Goal: Task Accomplishment & Management: Use online tool/utility

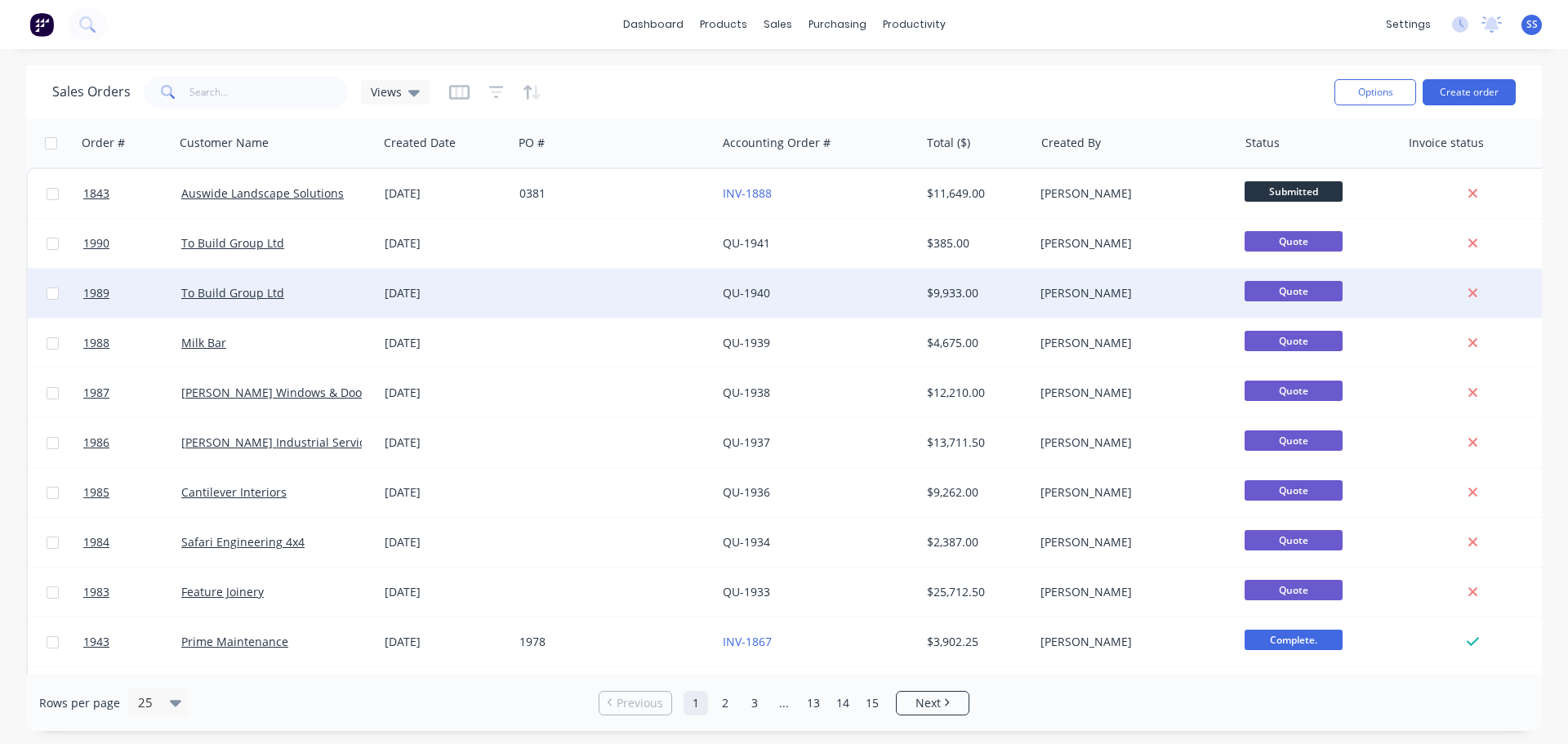
click at [331, 285] on div "To Build Group Ltd" at bounding box center [272, 293] width 181 height 16
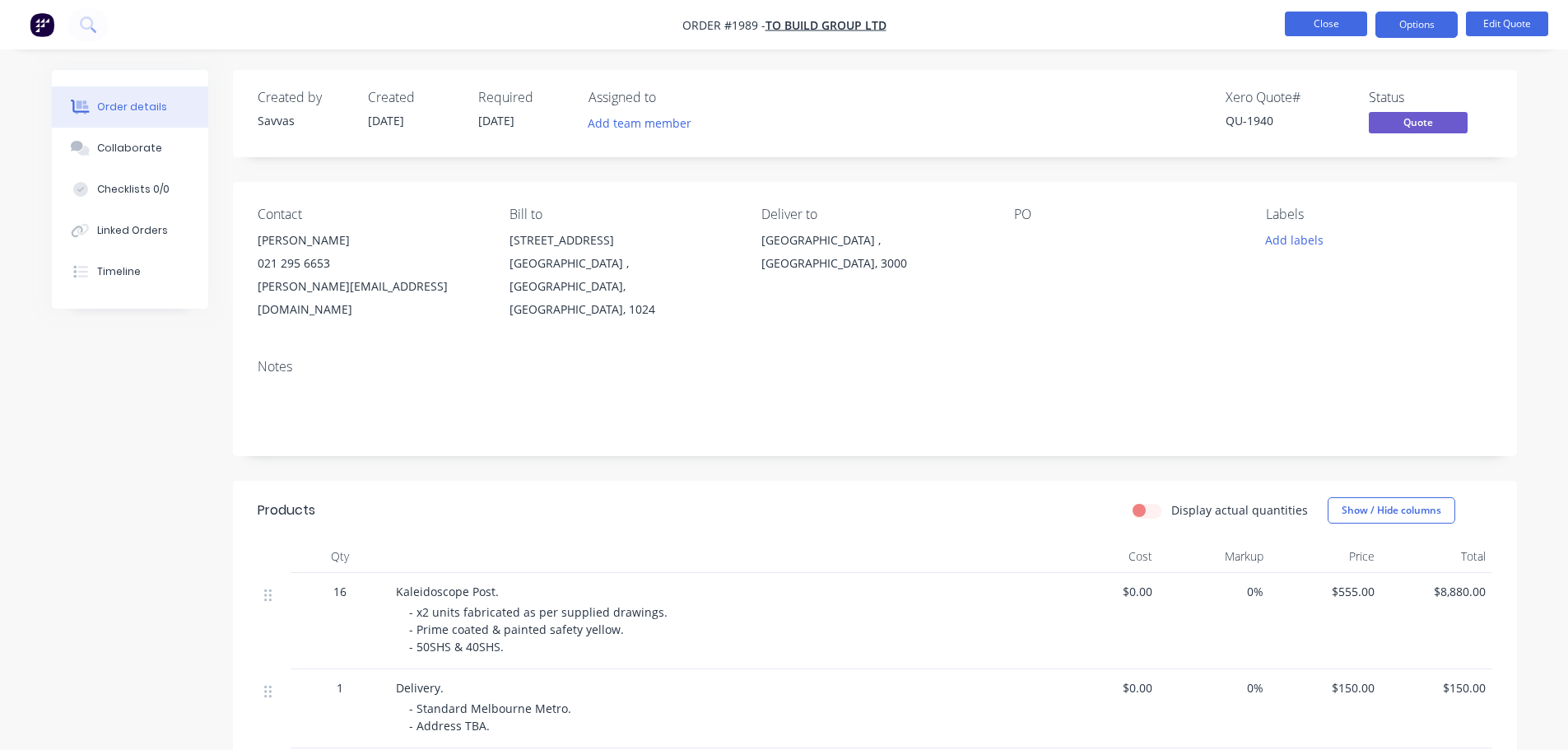
click at [1285, 34] on ul "Close Options Edit Quote" at bounding box center [1417, 25] width 303 height 27
click at [1293, 31] on button "Close" at bounding box center [1325, 24] width 83 height 25
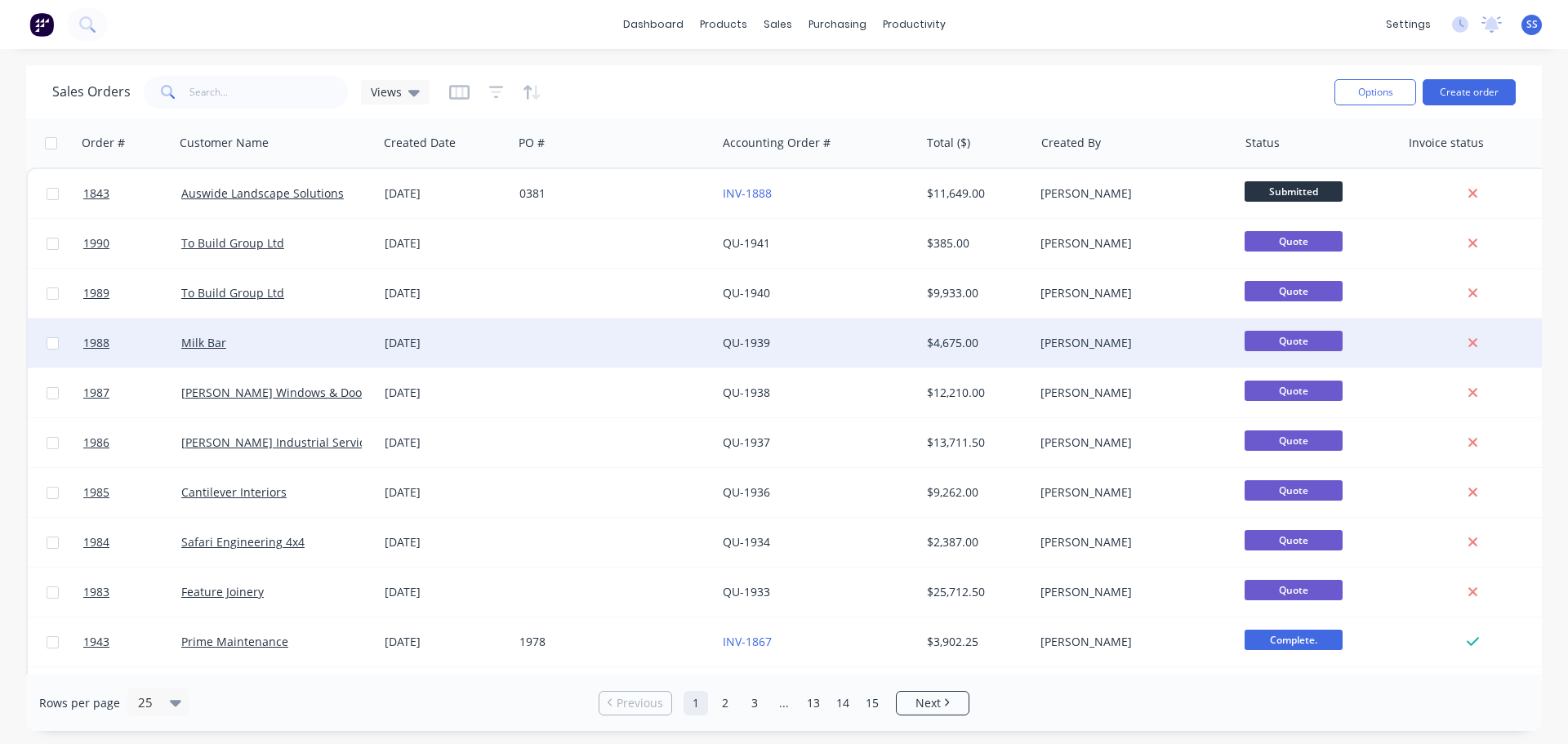
click at [562, 336] on div at bounding box center [614, 343] width 203 height 49
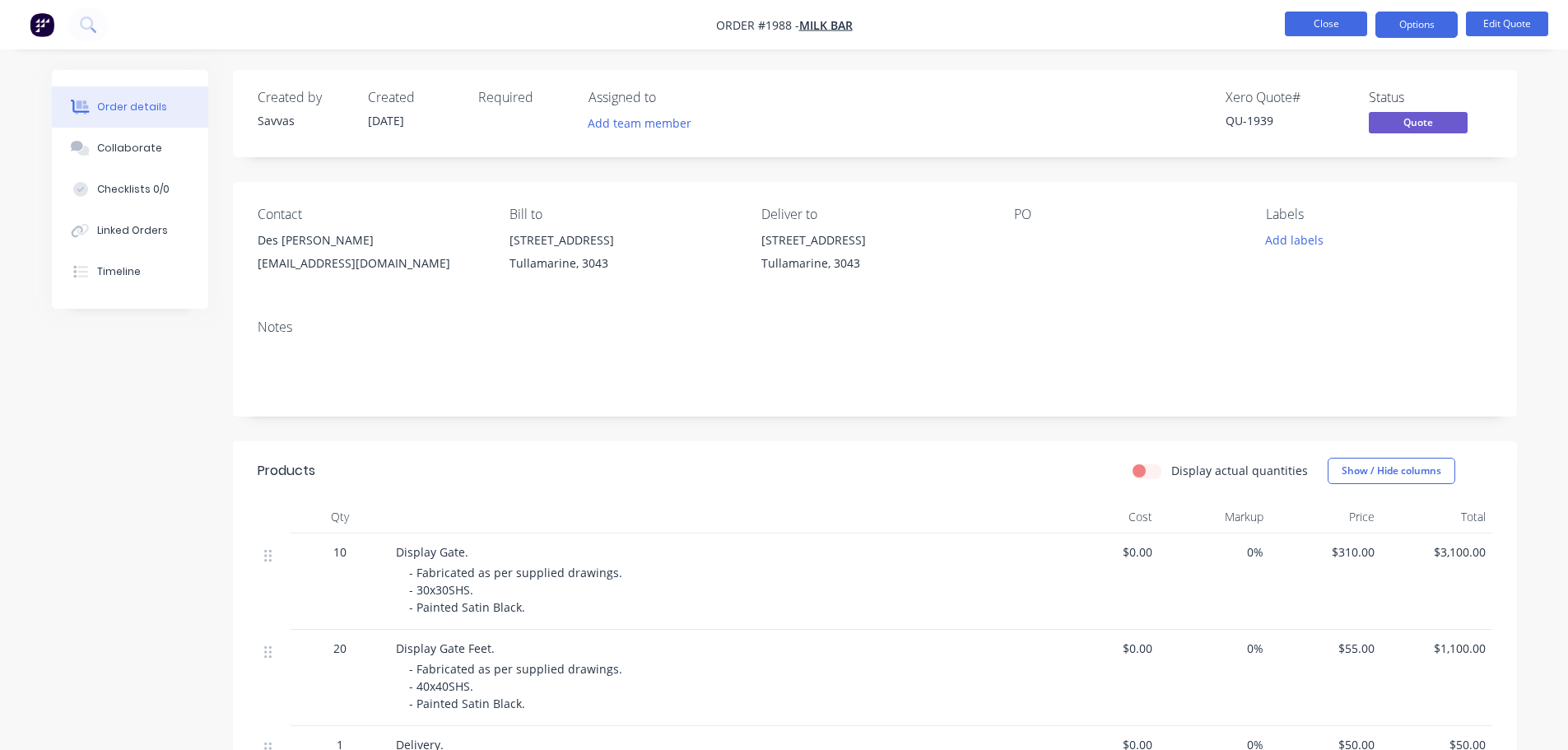
click at [1329, 31] on button "Close" at bounding box center [1325, 24] width 83 height 25
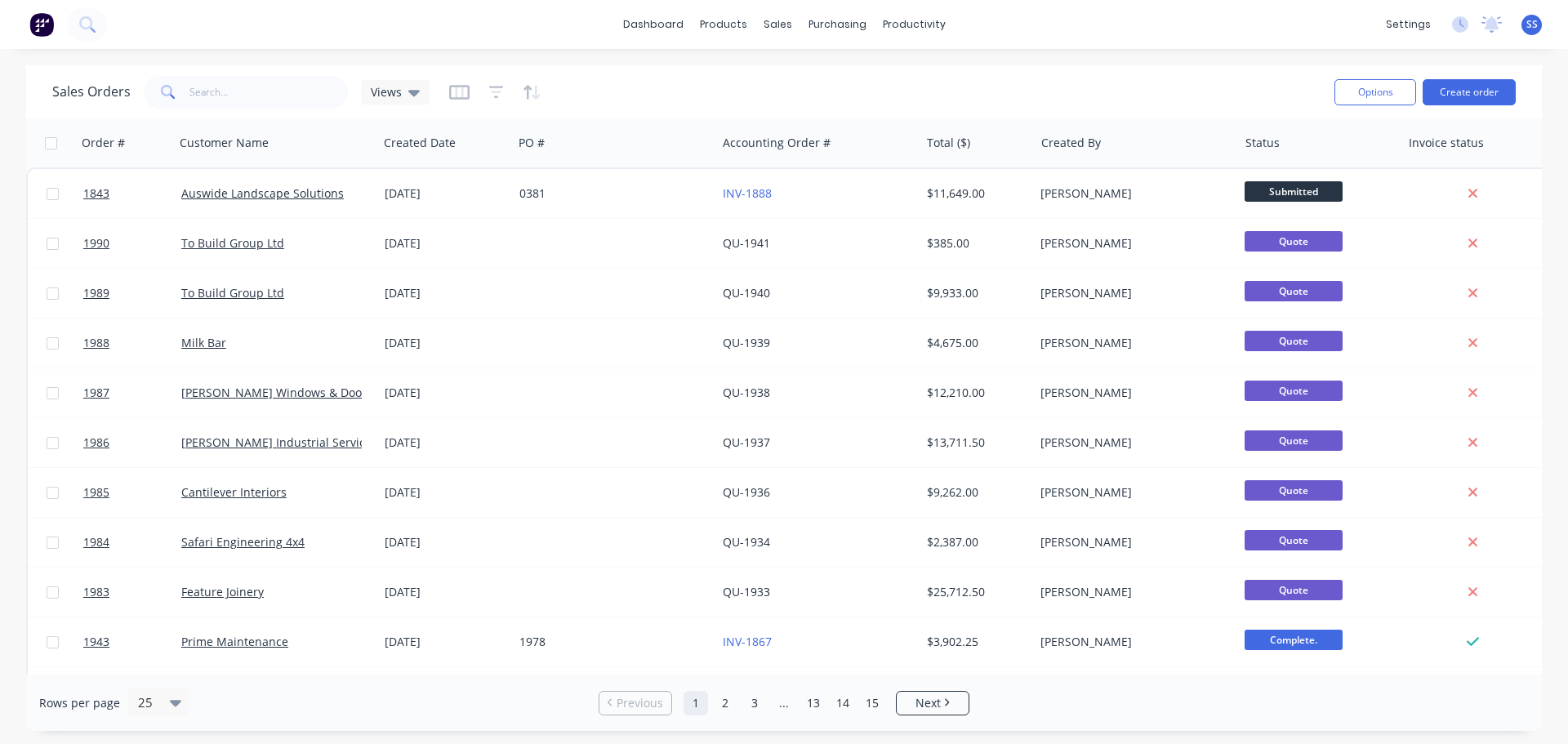
click at [255, 118] on div "Sales Orders Views Options Create order" at bounding box center [784, 92] width 1516 height 53
click at [258, 110] on div "Sales Orders Views" at bounding box center [686, 92] width 1269 height 40
click at [258, 103] on input "text" at bounding box center [269, 92] width 160 height 33
type input "canti"
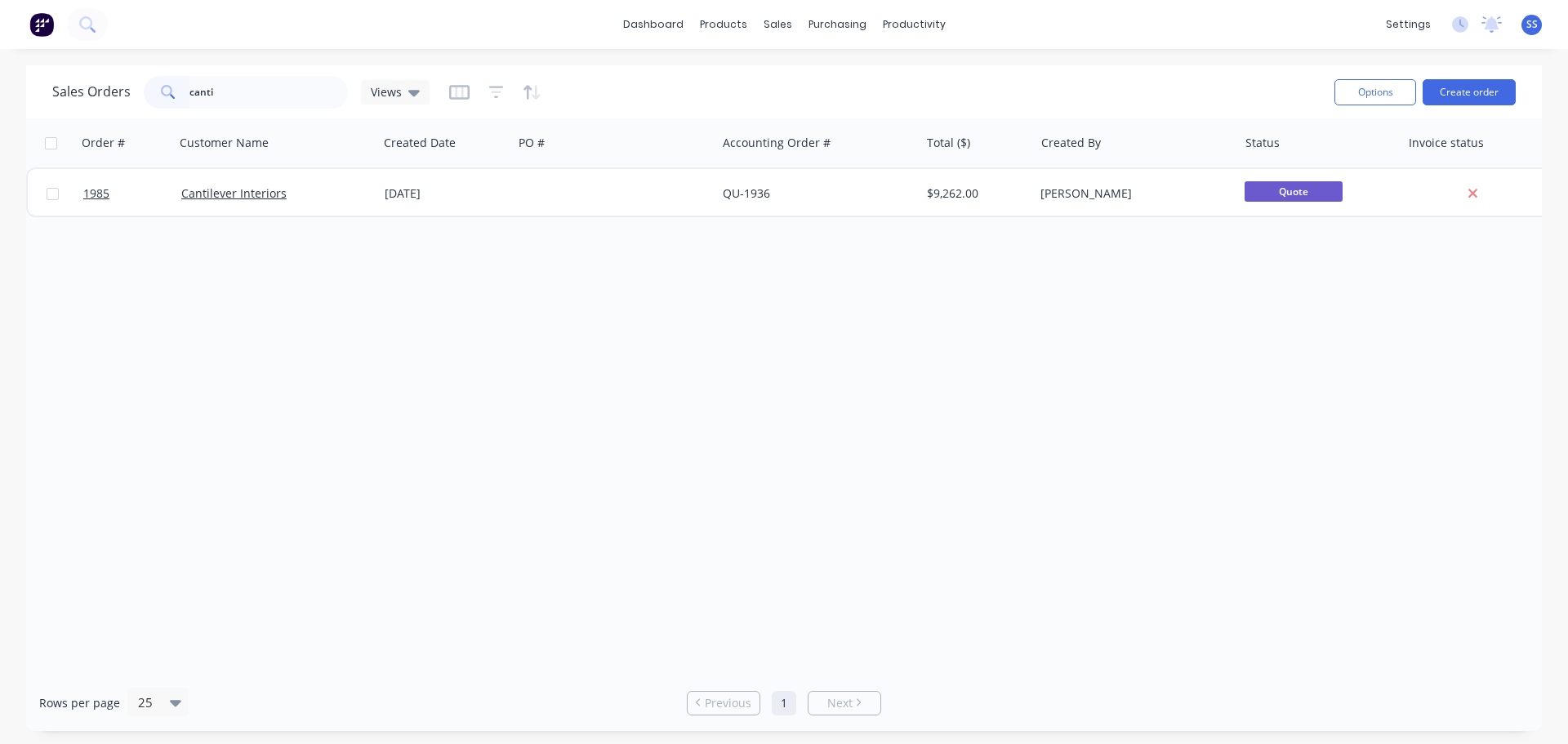
click at [314, 215] on div "1985 Cantilever Interiors [DATE] QU-1936 $9,262.00 [PERSON_NAME] Quote" at bounding box center [790, 192] width 1527 height 50
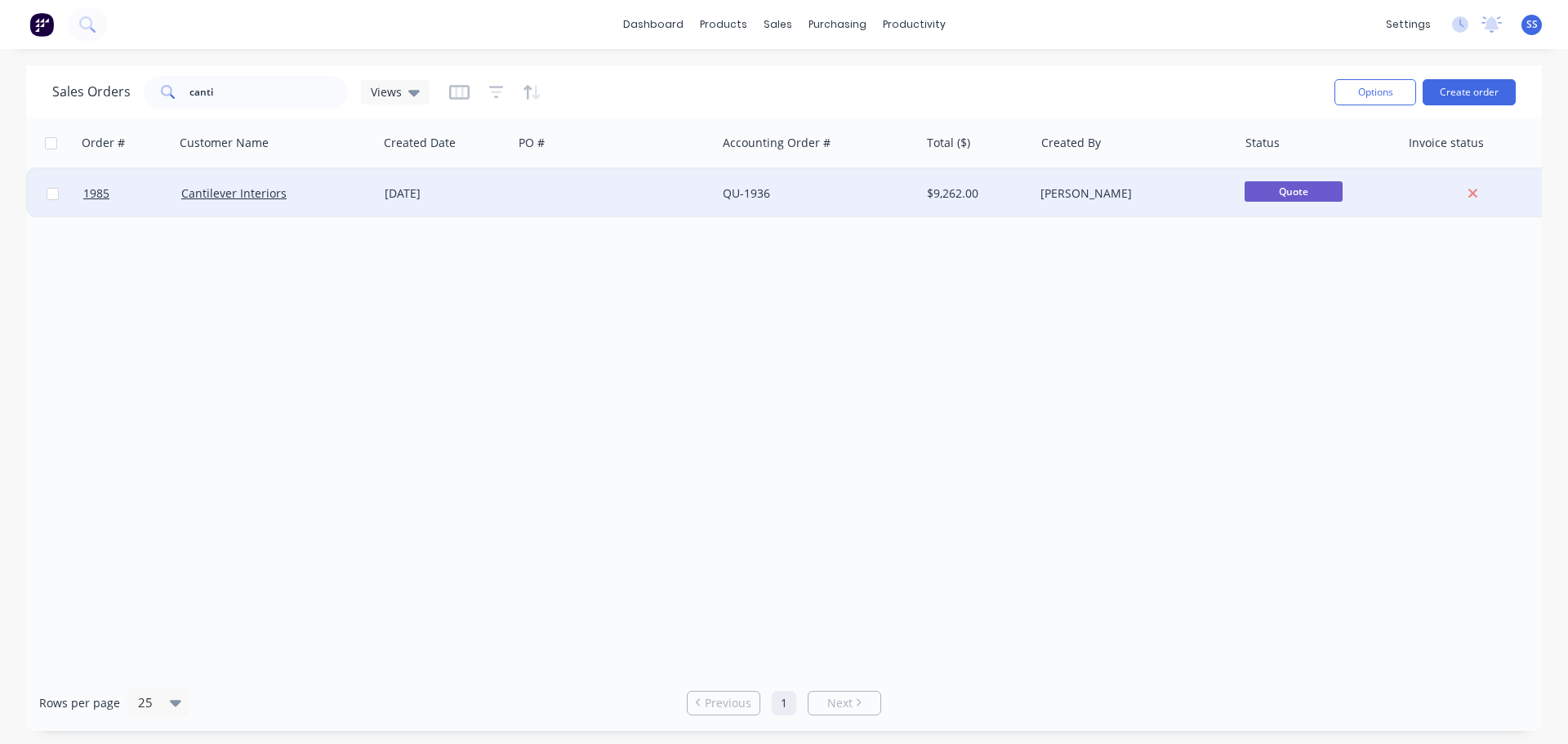
click at [317, 211] on div "Cantilever Interiors" at bounding box center [276, 194] width 203 height 49
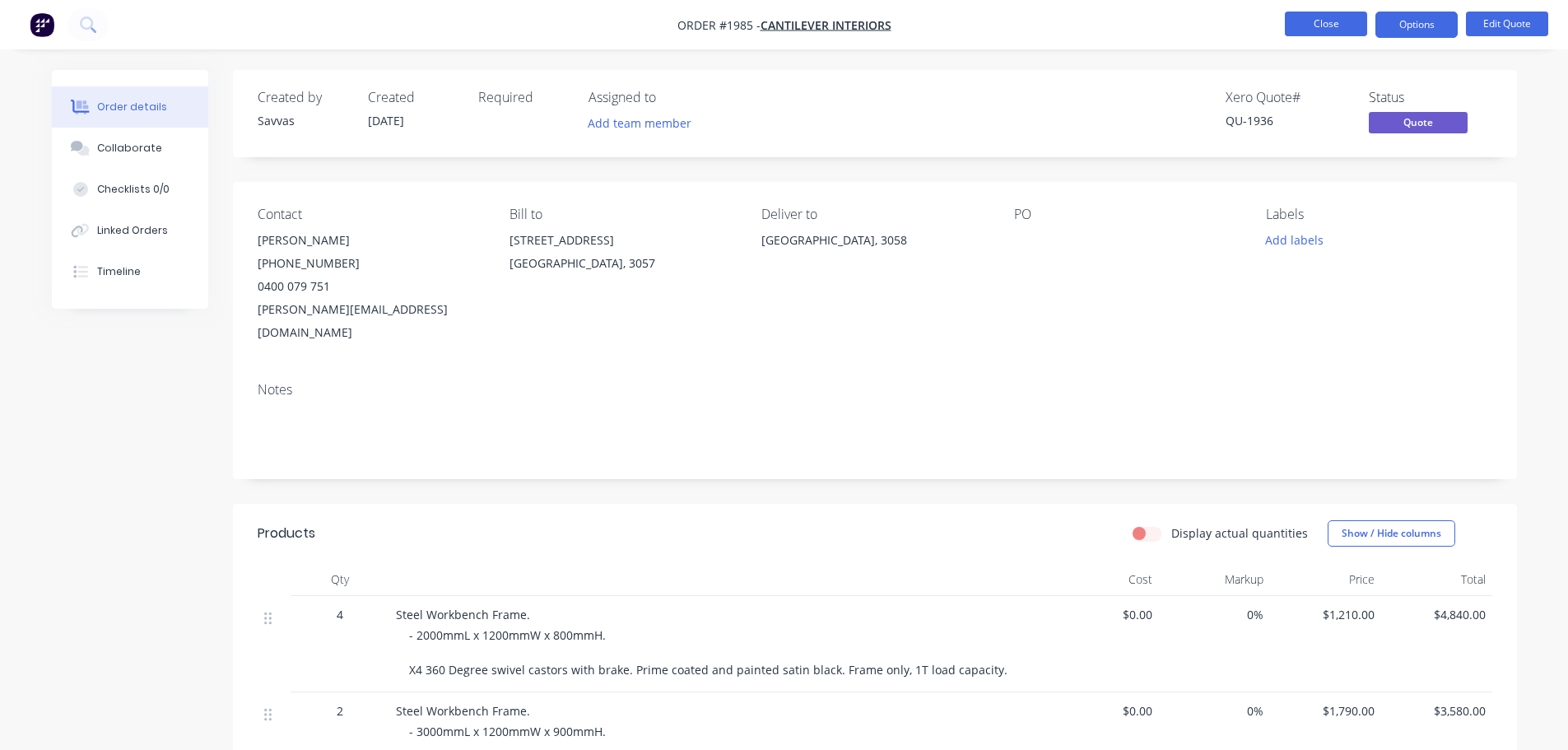
click at [1344, 32] on button "Close" at bounding box center [1325, 24] width 83 height 25
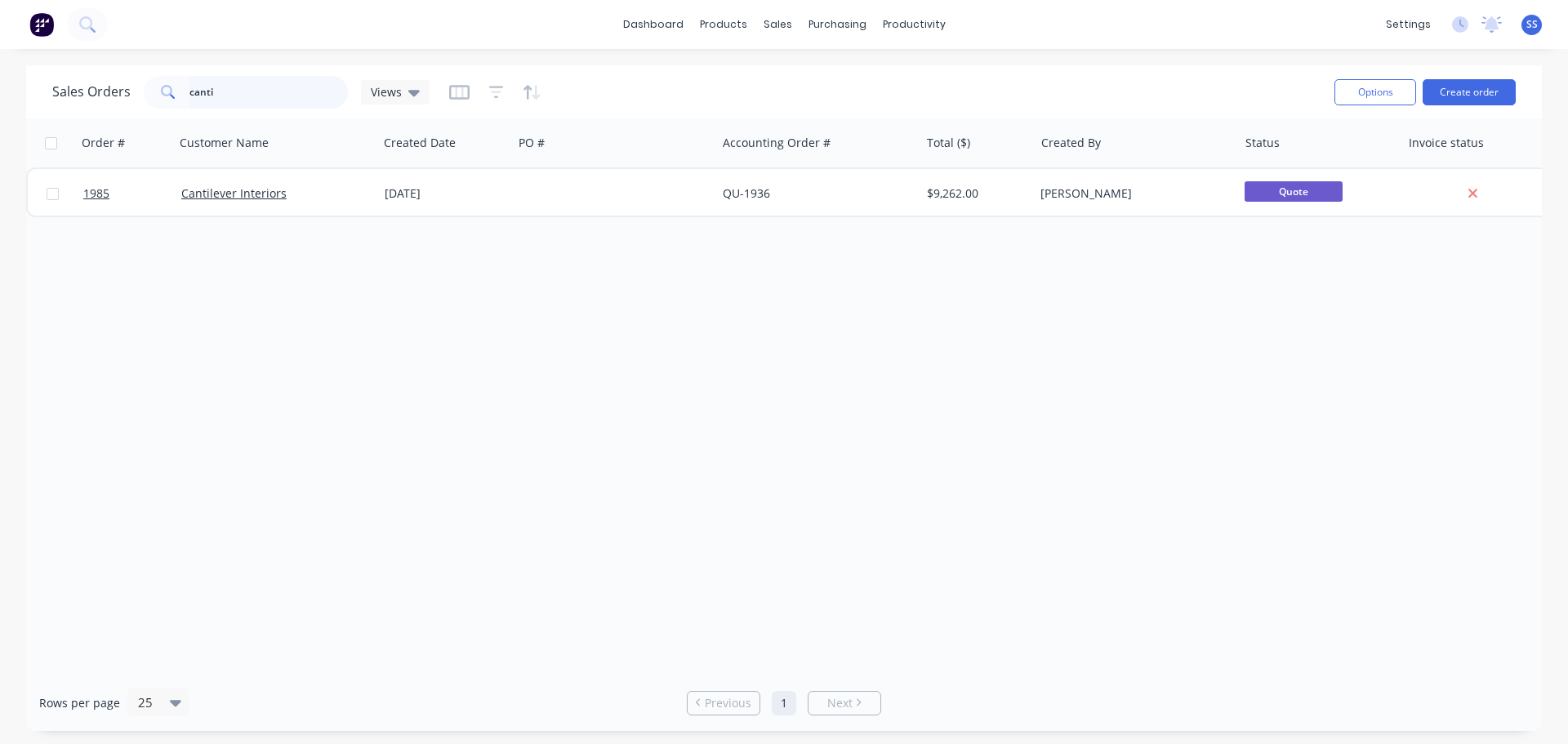
click at [274, 106] on input "canti" at bounding box center [269, 92] width 160 height 33
type input "jung"
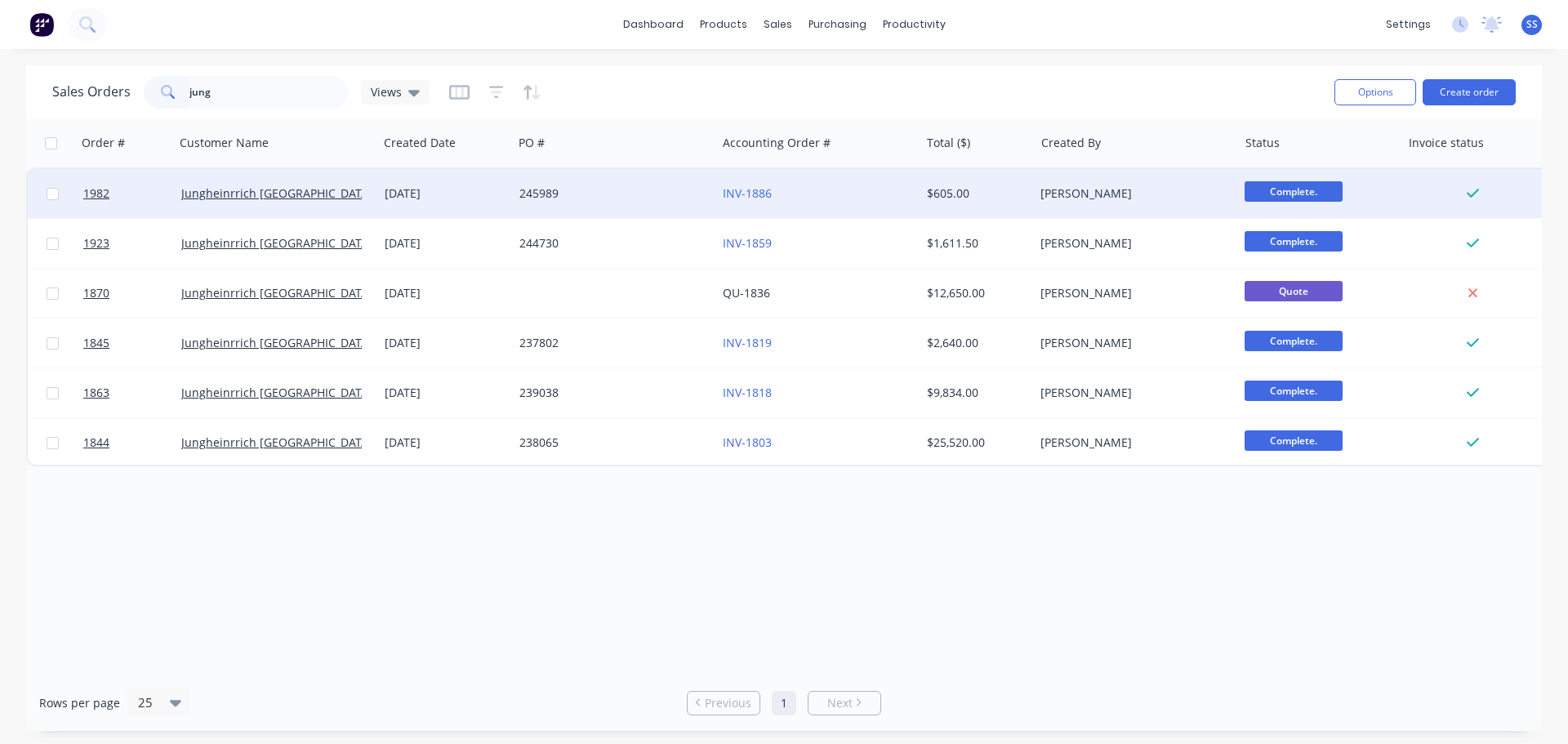
click at [669, 183] on div "245989" at bounding box center [614, 194] width 203 height 49
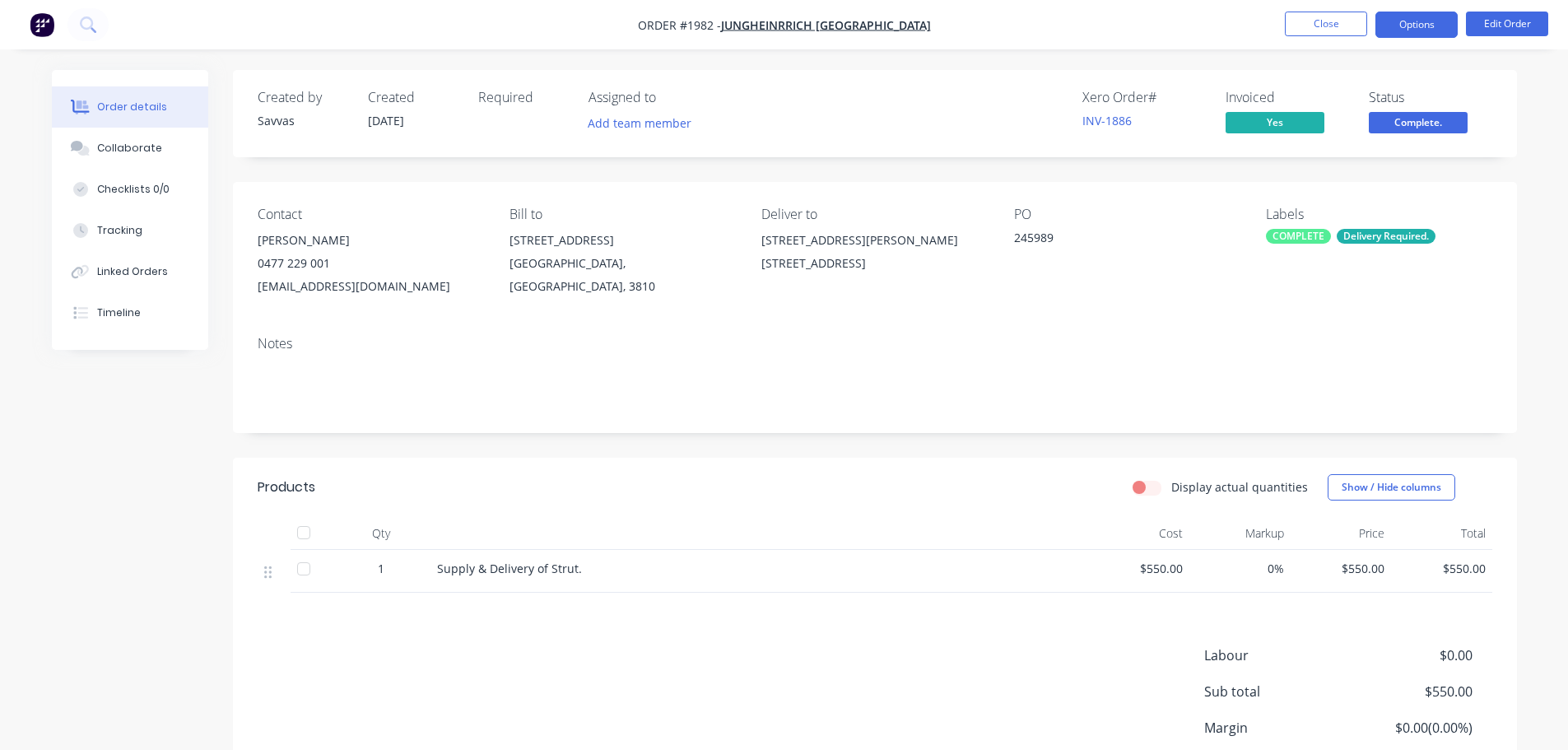
click at [1401, 22] on button "Options" at bounding box center [1417, 25] width 83 height 27
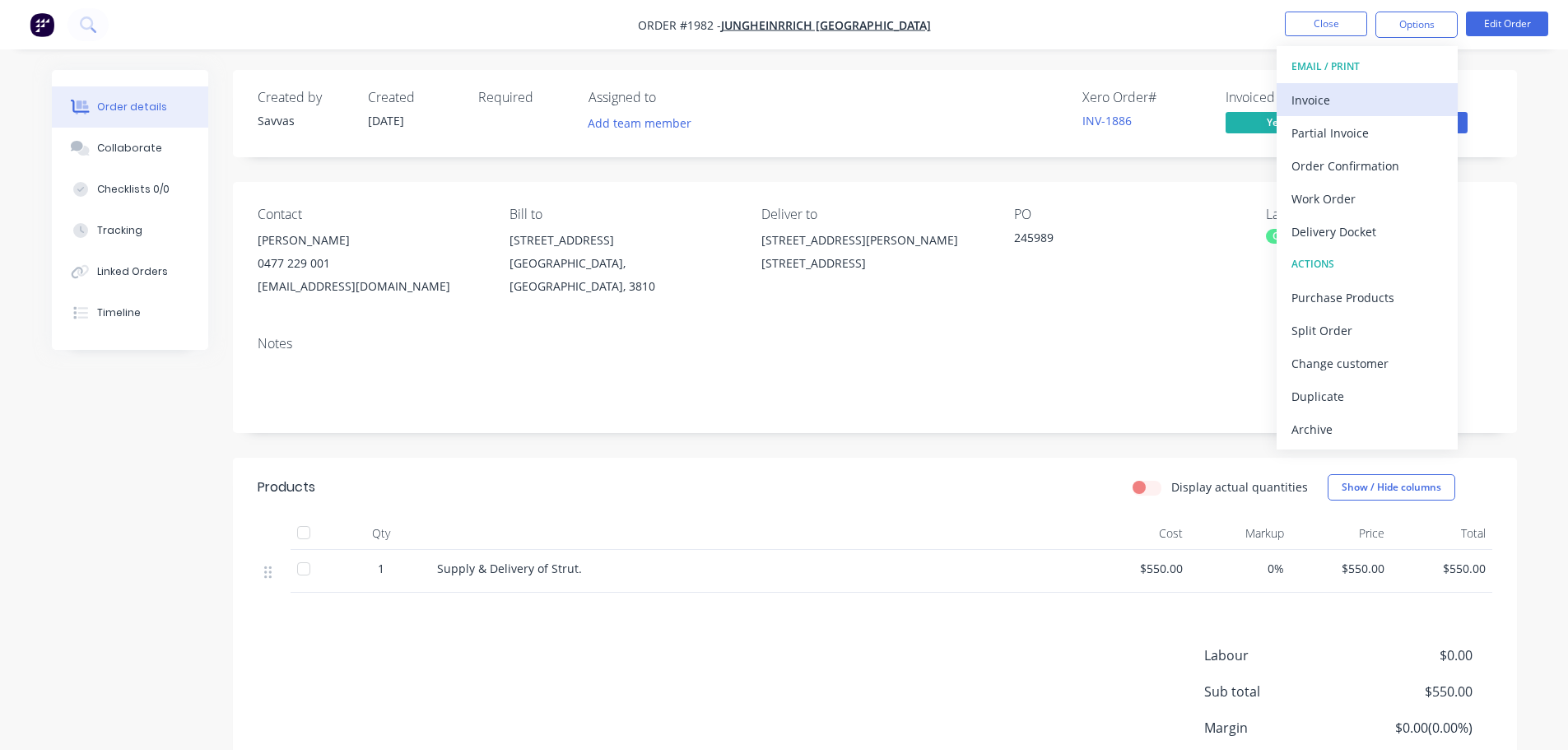
click at [1370, 96] on div "Invoice" at bounding box center [1366, 100] width 151 height 24
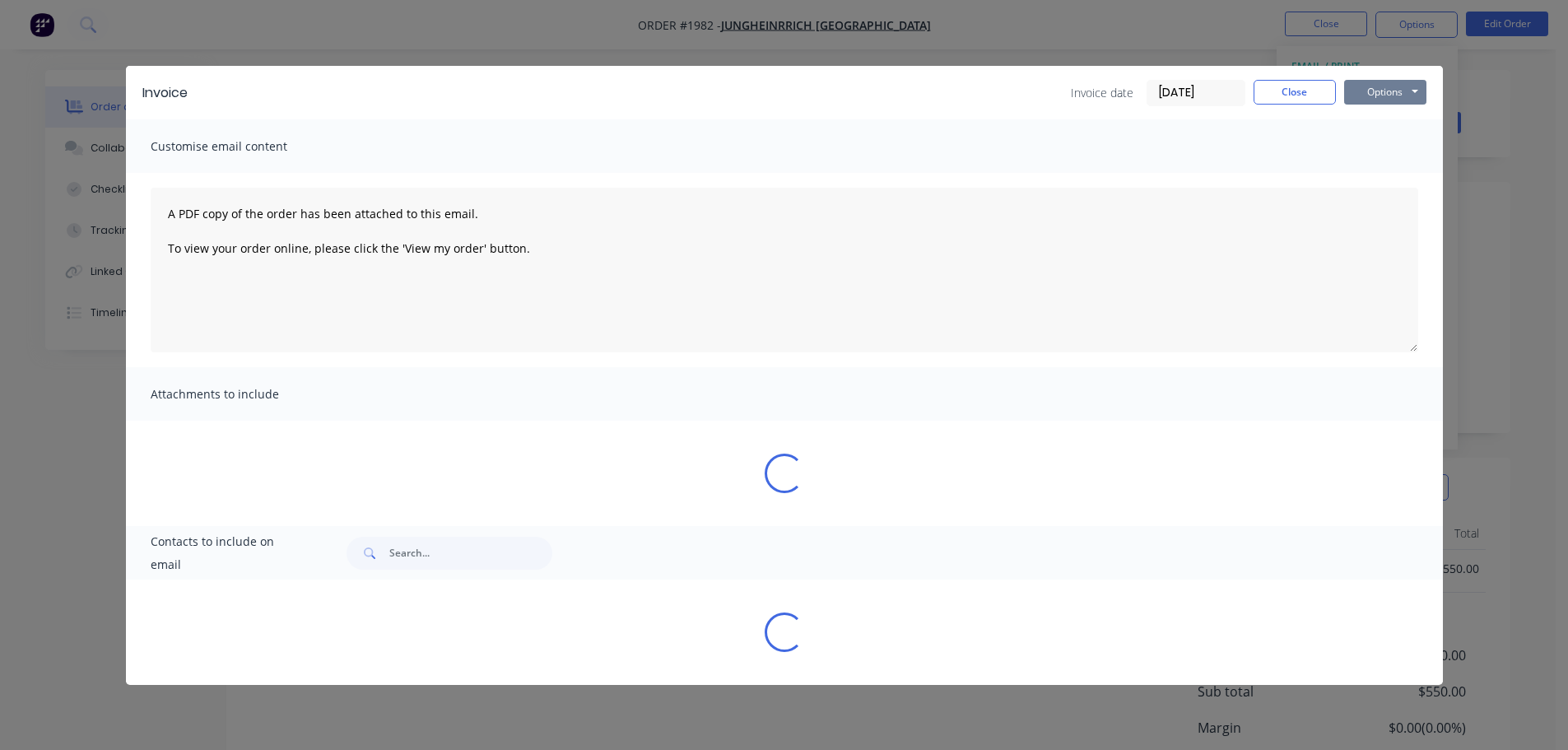
click at [1384, 98] on button "Options" at bounding box center [1385, 92] width 83 height 25
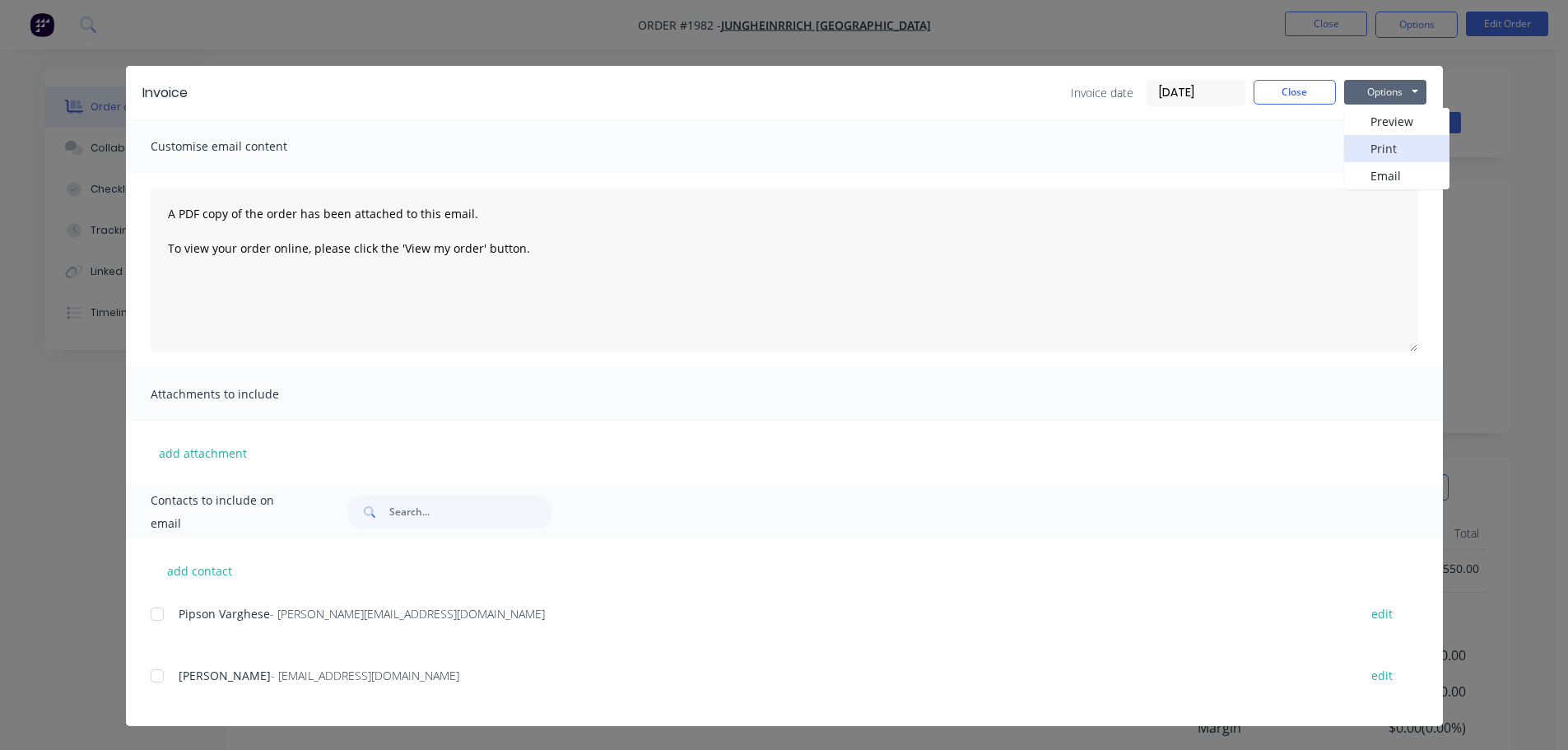
click at [1390, 142] on button "Print" at bounding box center [1397, 148] width 106 height 28
click at [1292, 83] on button "Close" at bounding box center [1295, 92] width 83 height 25
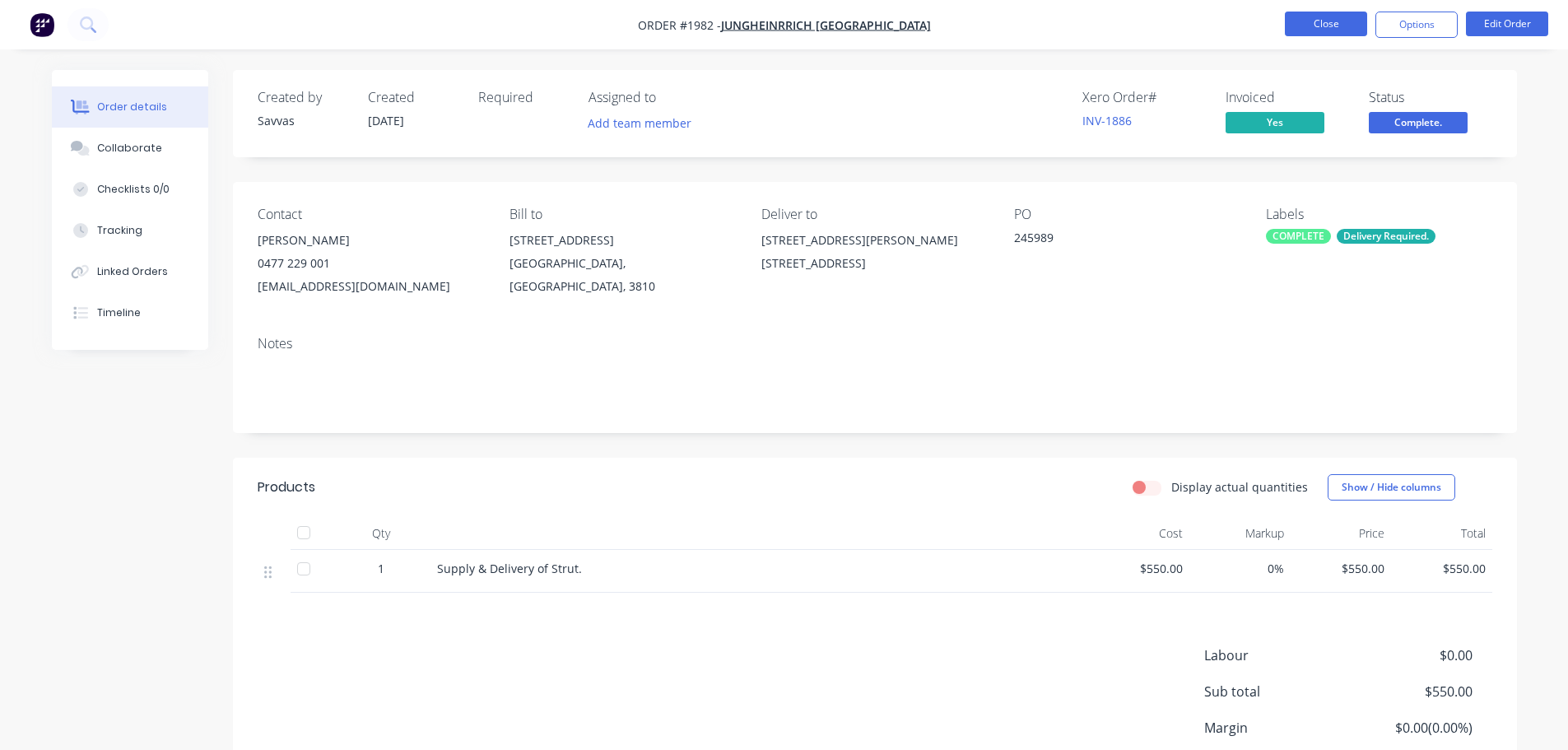
click at [1311, 28] on button "Close" at bounding box center [1325, 24] width 83 height 25
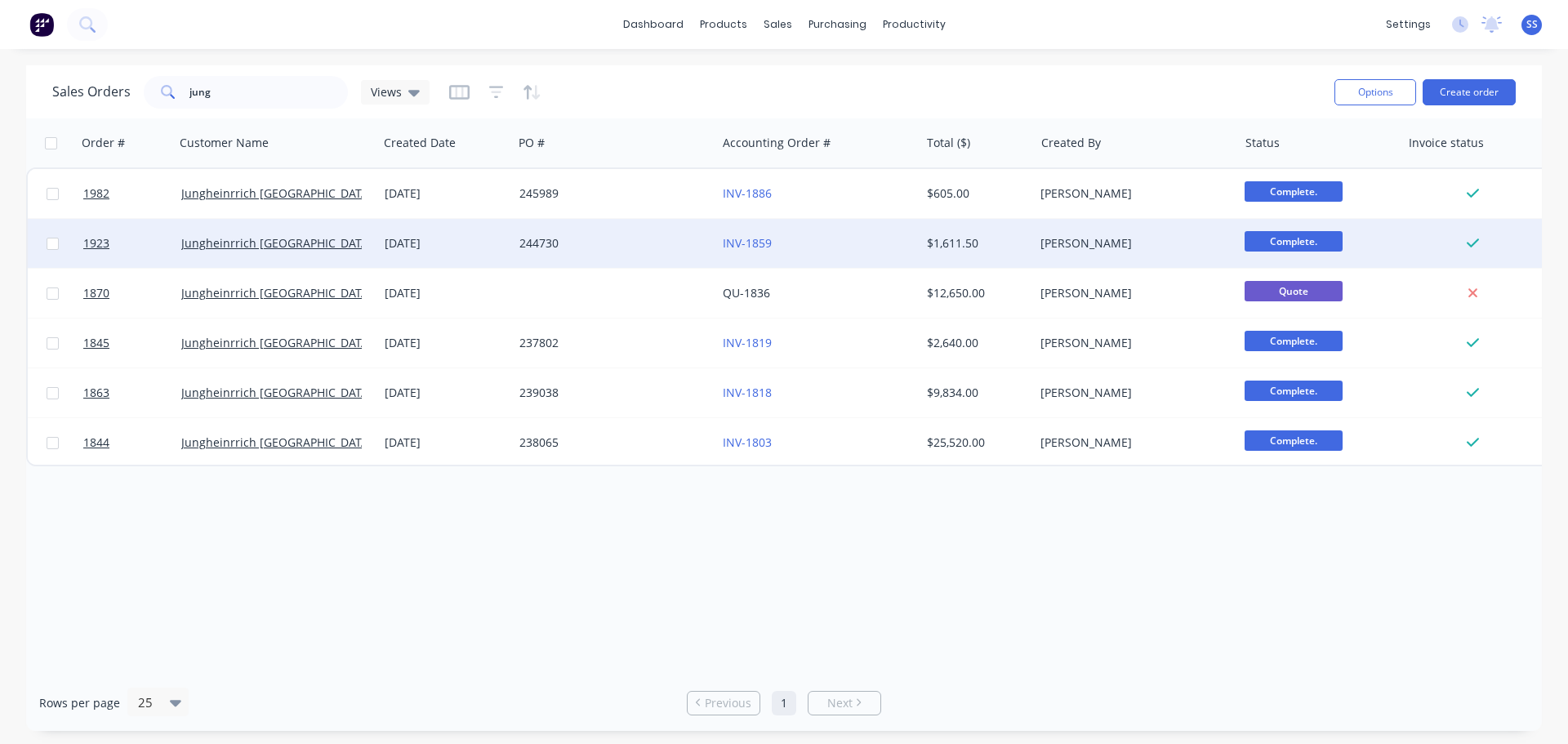
click at [655, 251] on div "244730" at bounding box center [610, 243] width 181 height 16
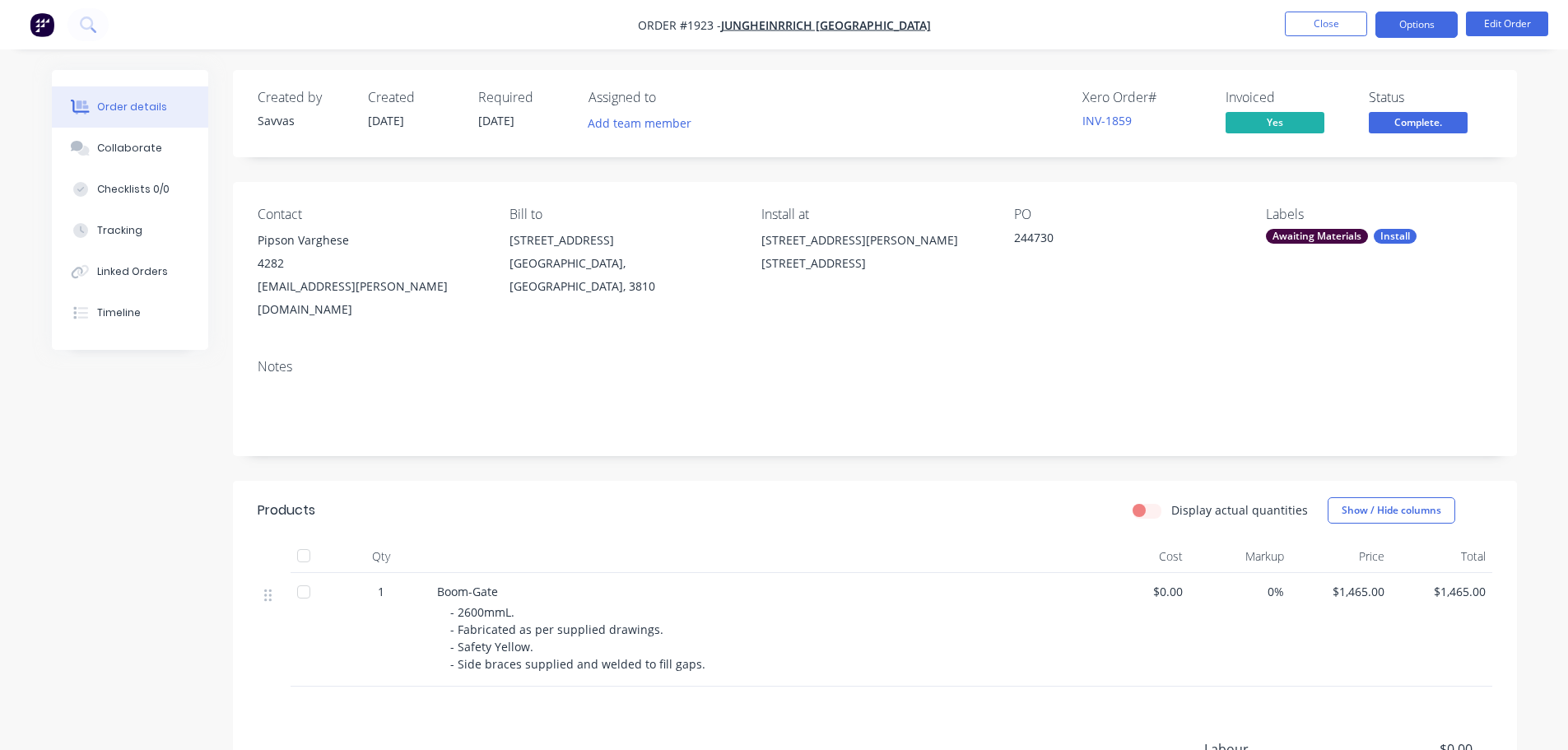
click at [1412, 30] on button "Options" at bounding box center [1417, 25] width 83 height 27
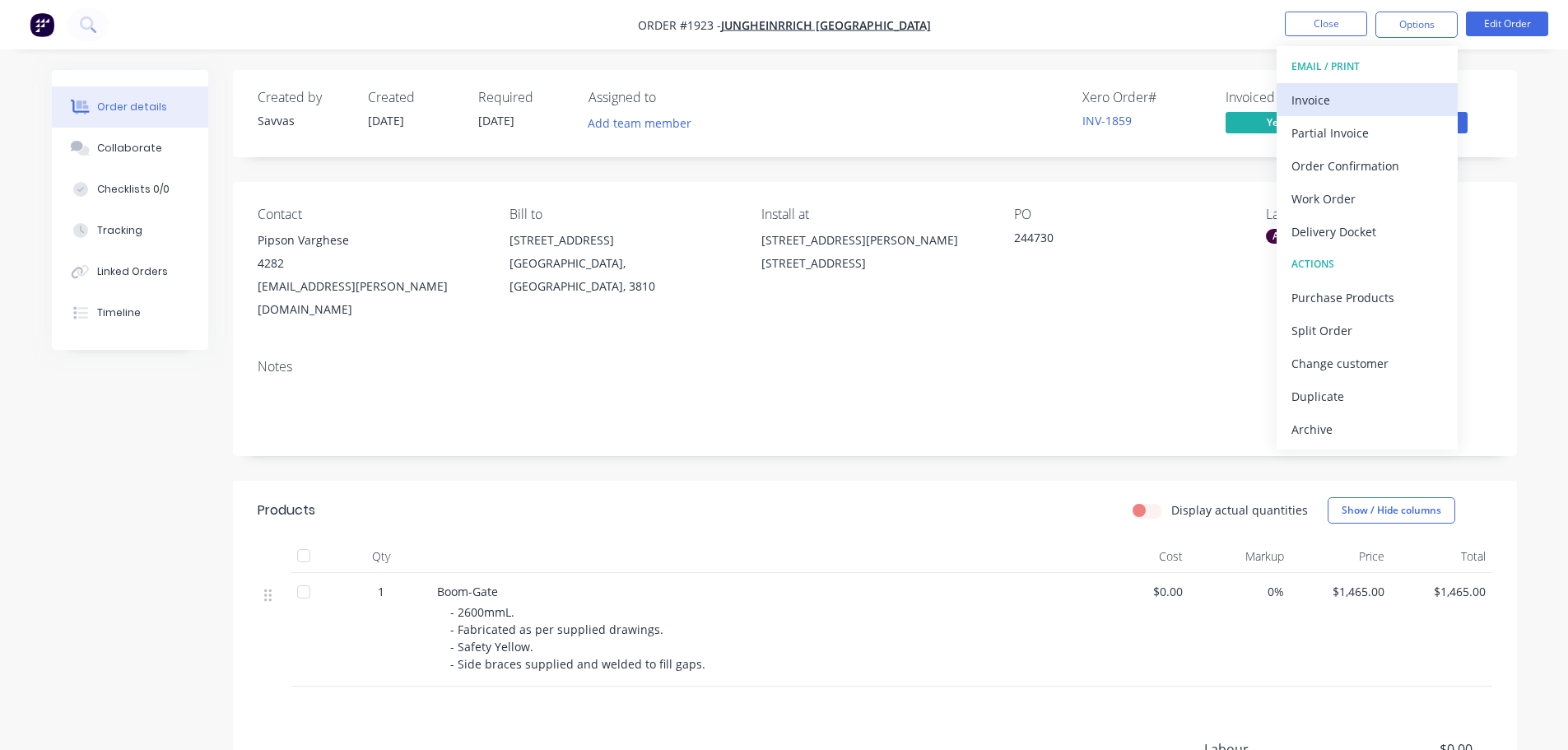
click at [1382, 91] on div "Invoice" at bounding box center [1366, 100] width 151 height 24
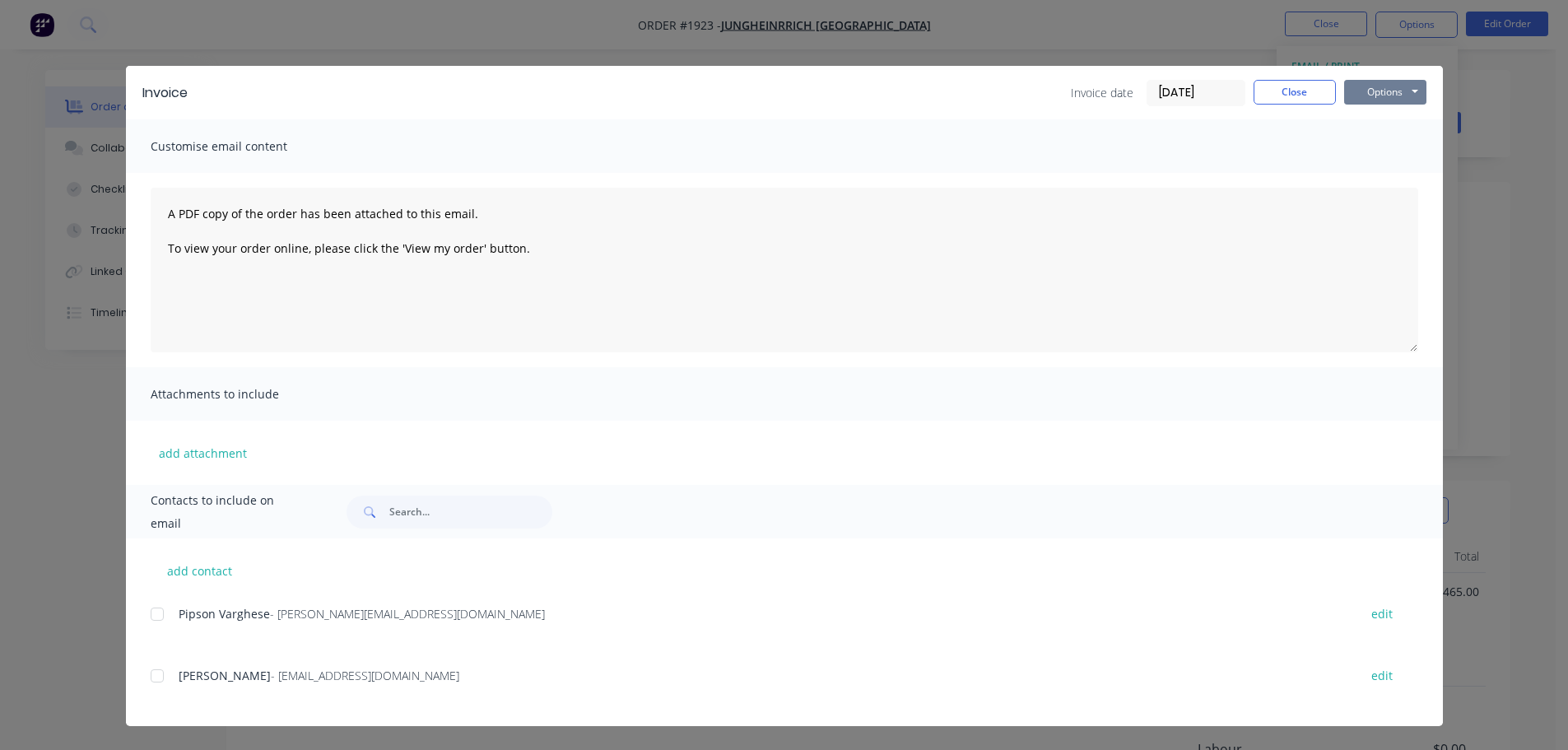
click at [1394, 93] on button "Options" at bounding box center [1385, 92] width 83 height 25
click at [1400, 143] on button "Print" at bounding box center [1397, 148] width 106 height 28
